Goal: Task Accomplishment & Management: Manage account settings

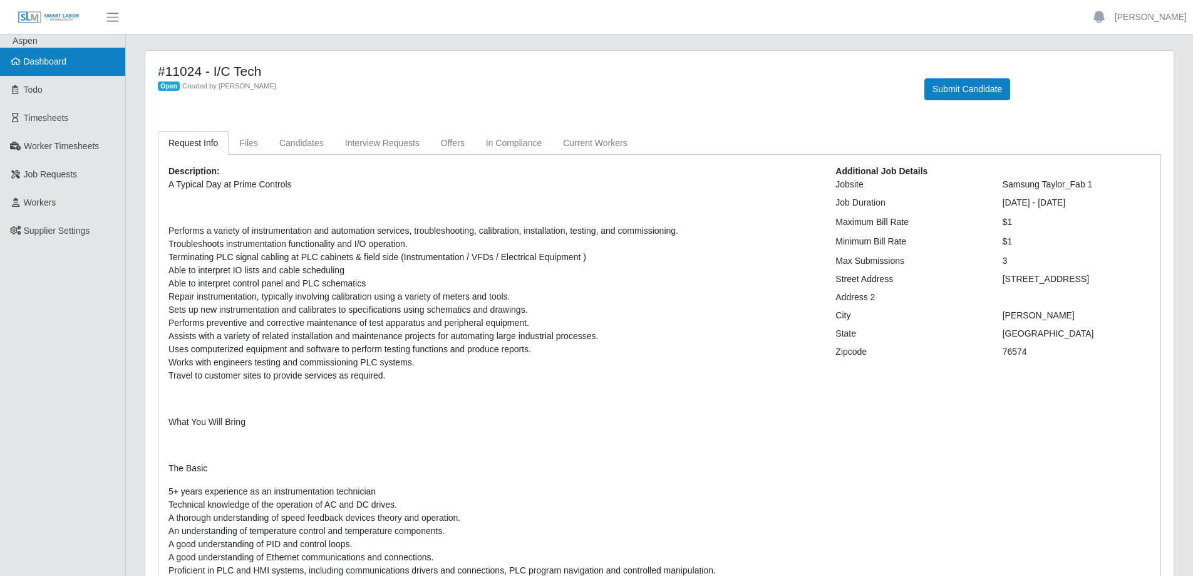
click at [59, 65] on span "Dashboard" at bounding box center [45, 61] width 43 height 10
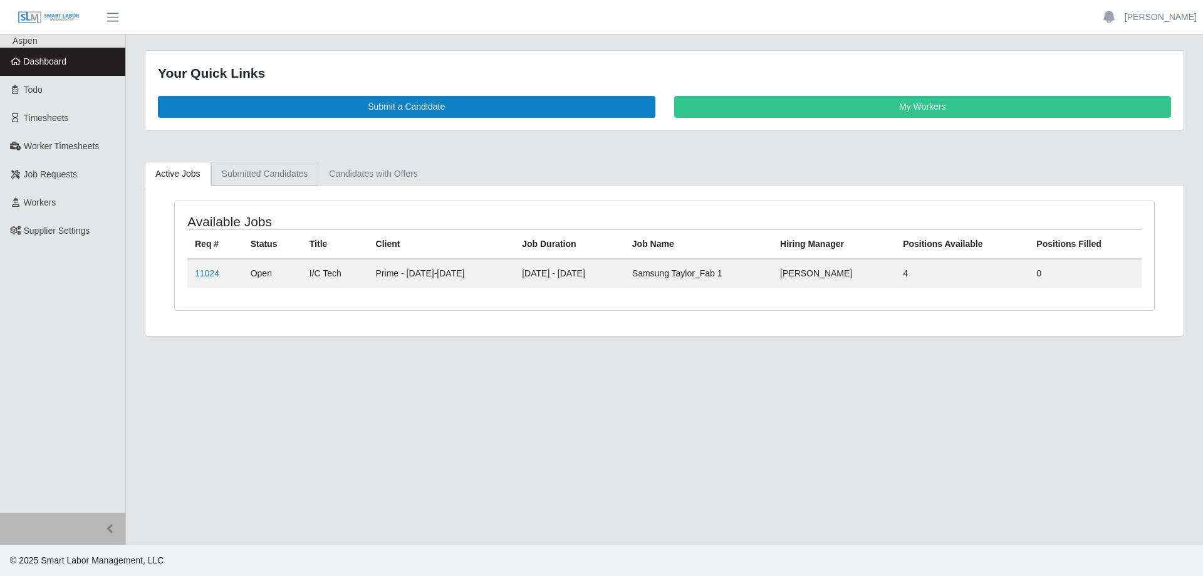
click at [292, 177] on link "Submitted Candidates" at bounding box center [265, 174] width 108 height 24
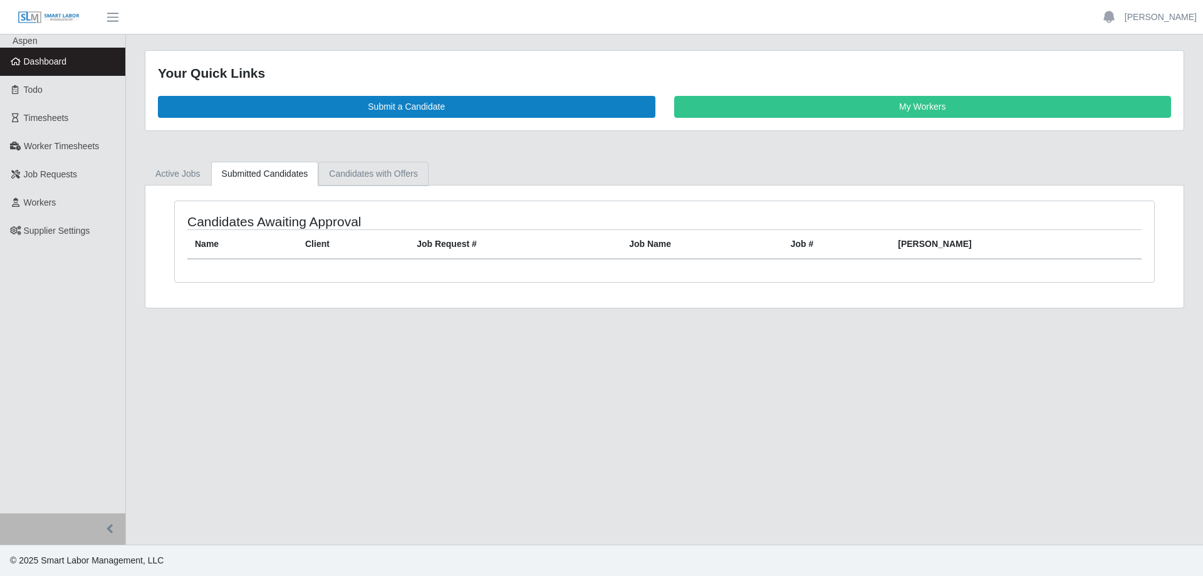
click at [348, 175] on link "Candidates with Offers" at bounding box center [373, 174] width 110 height 24
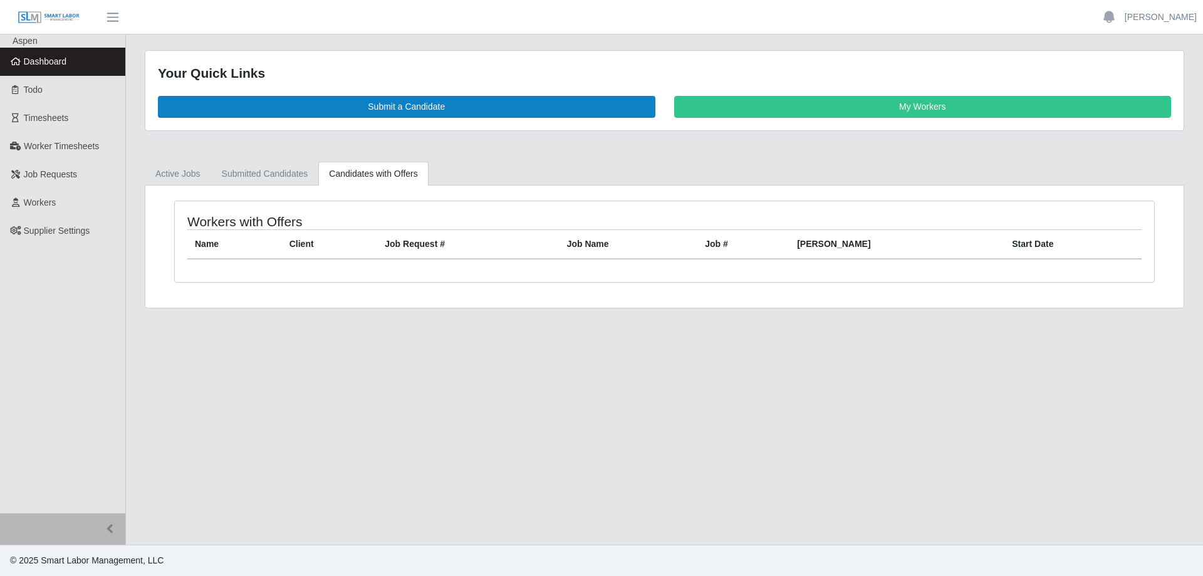
click at [90, 66] on link "Dashboard" at bounding box center [62, 62] width 125 height 28
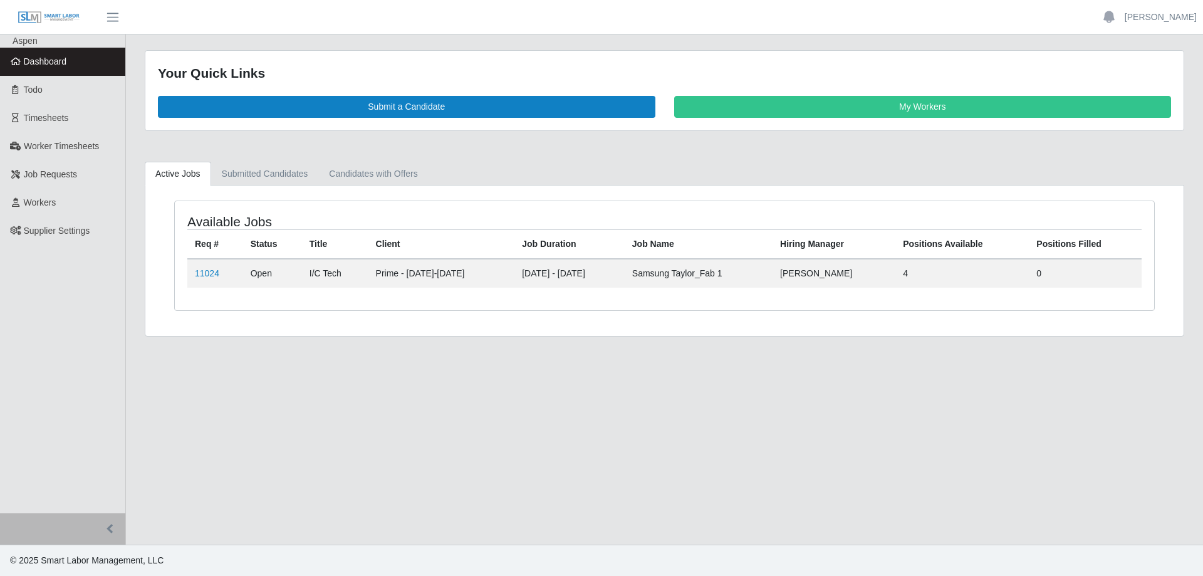
click at [205, 283] on td "11024" at bounding box center [215, 273] width 56 height 29
click at [205, 276] on link "11024" at bounding box center [207, 273] width 24 height 10
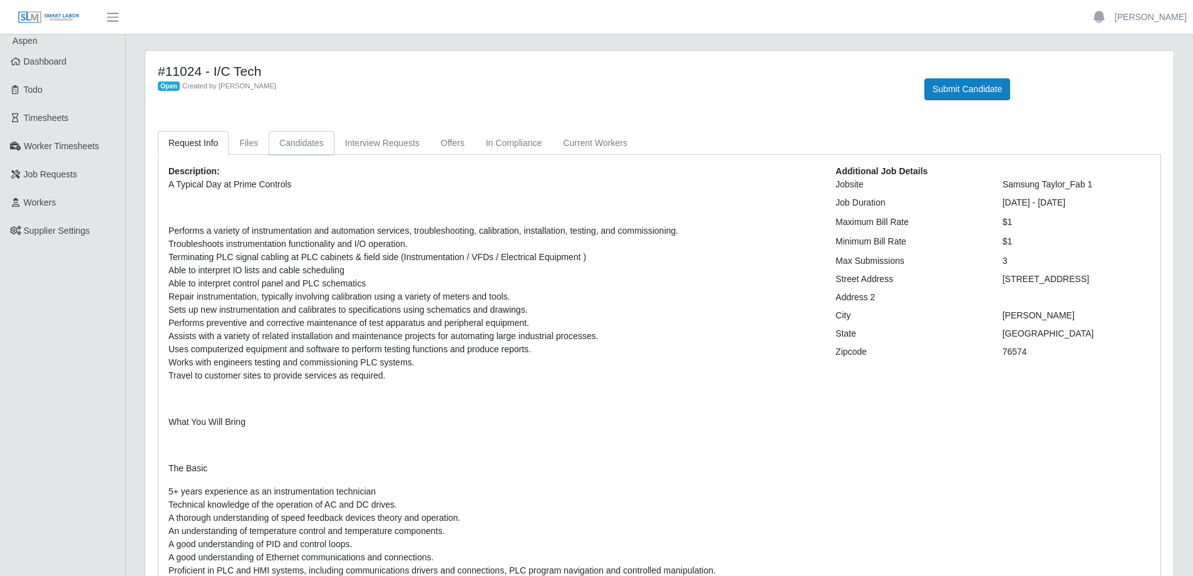
click at [298, 145] on link "Candidates" at bounding box center [302, 143] width 66 height 24
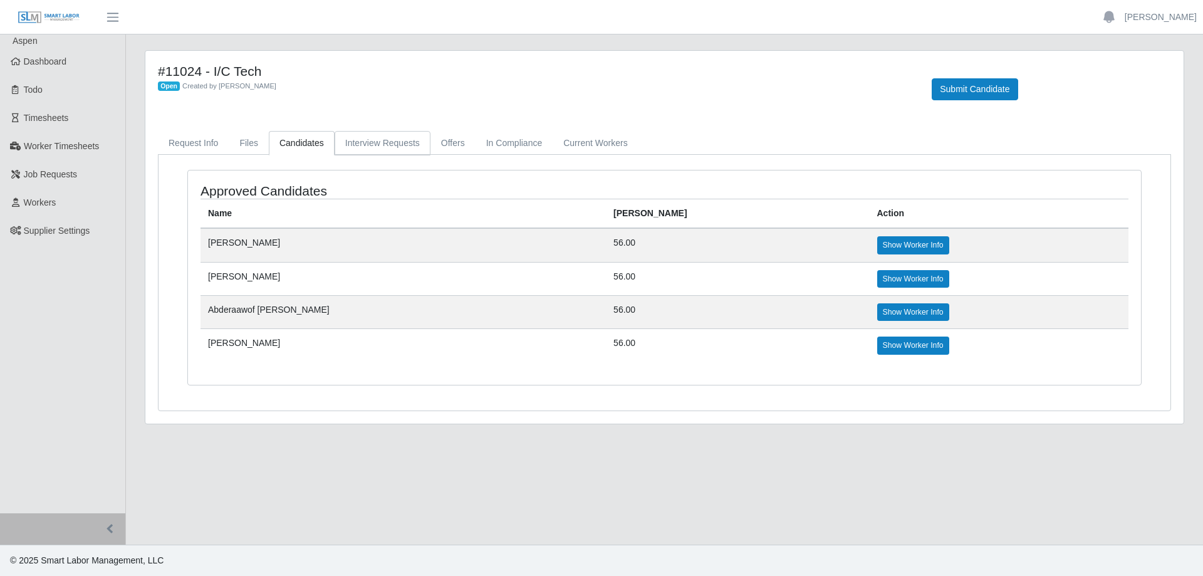
click at [365, 137] on link "Interview Requests" at bounding box center [383, 143] width 96 height 24
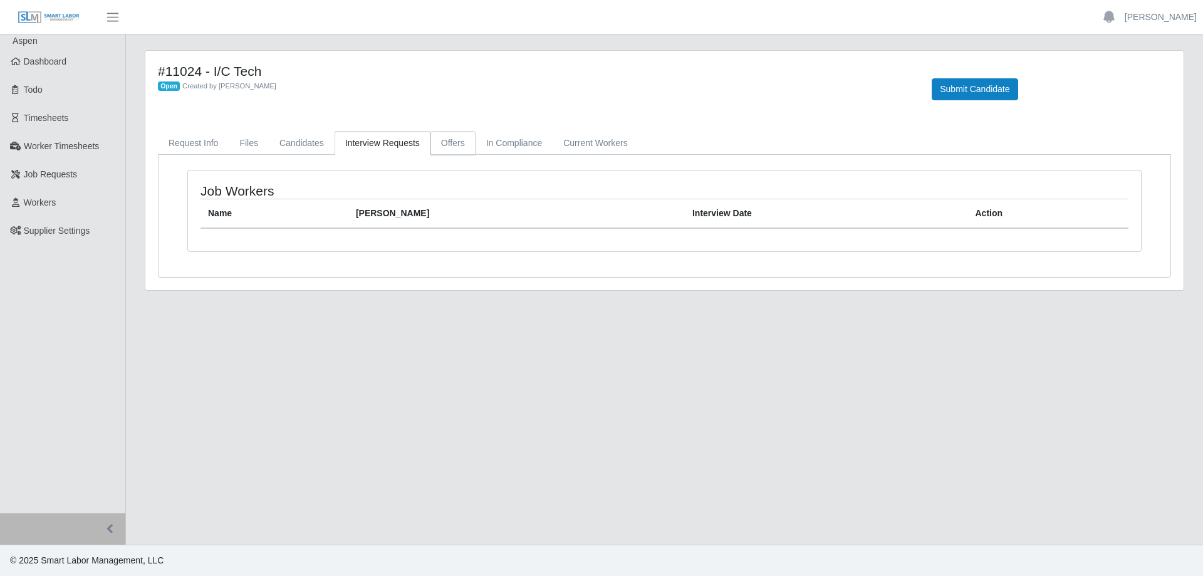
click at [436, 151] on link "Offers" at bounding box center [452, 143] width 45 height 24
click at [506, 148] on link "In Compliance" at bounding box center [514, 143] width 78 height 24
click at [581, 149] on link "Current Workers" at bounding box center [595, 143] width 85 height 24
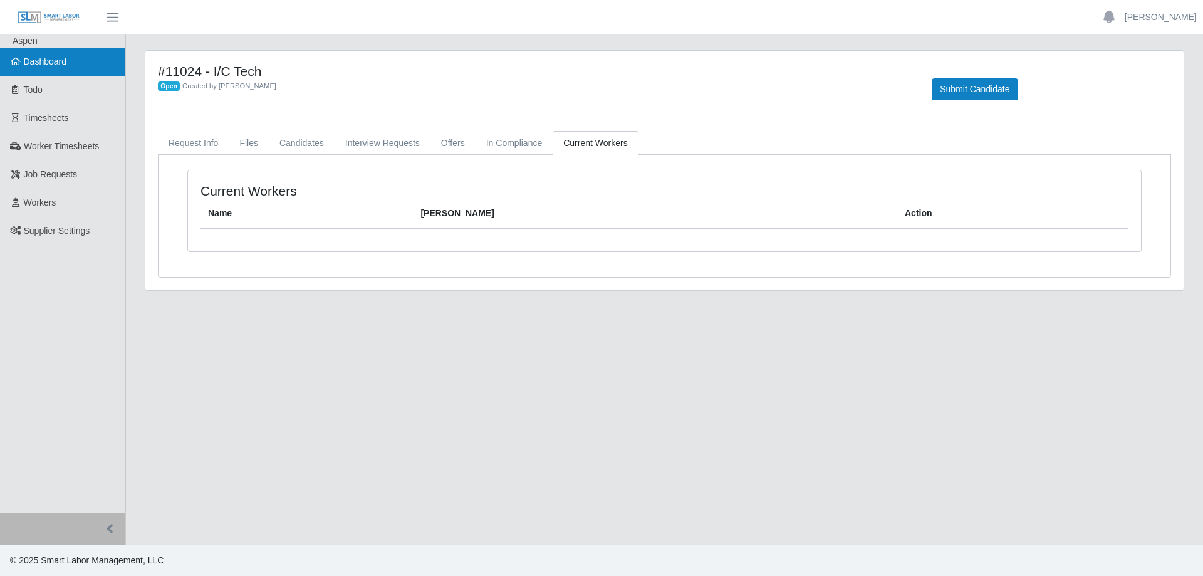
click at [79, 63] on link "Dashboard" at bounding box center [62, 62] width 125 height 28
